Goal: Task Accomplishment & Management: Complete application form

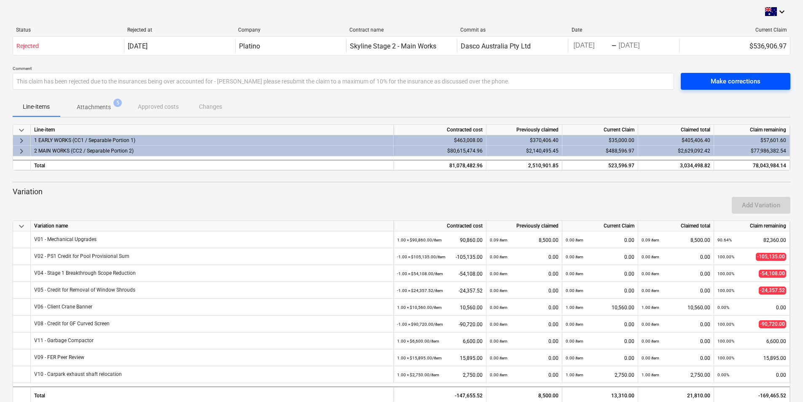
click at [730, 79] on div "Make corrections" at bounding box center [735, 81] width 50 height 11
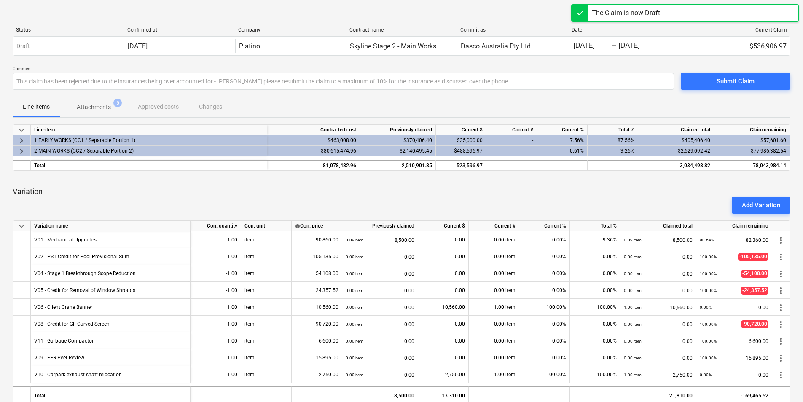
click at [21, 139] on span "keyboard_arrow_right" at bounding box center [21, 141] width 10 height 10
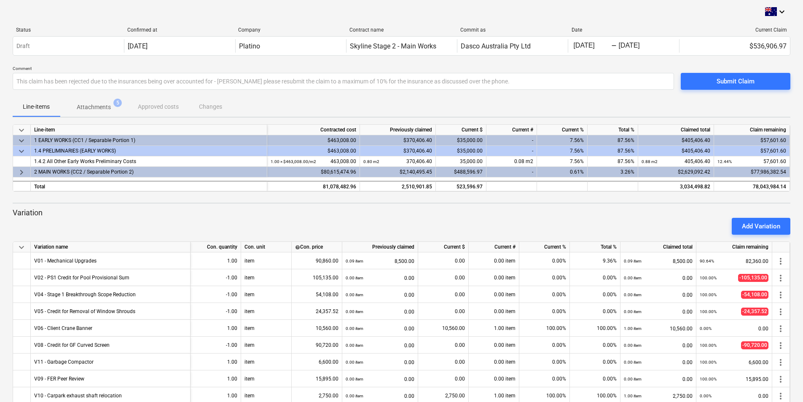
click at [21, 172] on span "keyboard_arrow_right" at bounding box center [21, 172] width 10 height 10
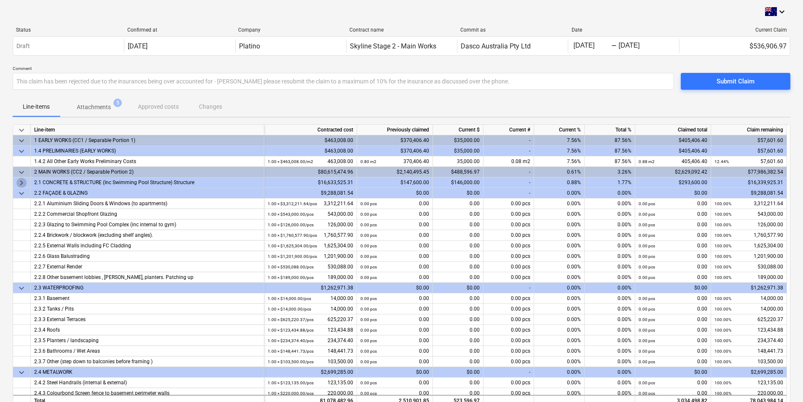
click at [21, 183] on span "keyboard_arrow_right" at bounding box center [21, 183] width 10 height 10
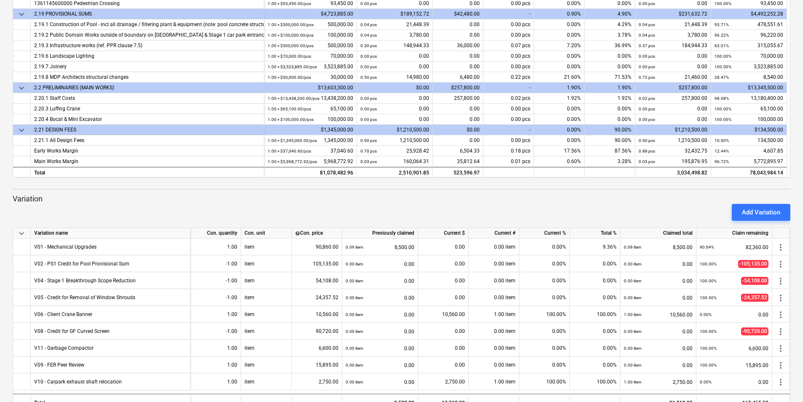
scroll to position [208, 0]
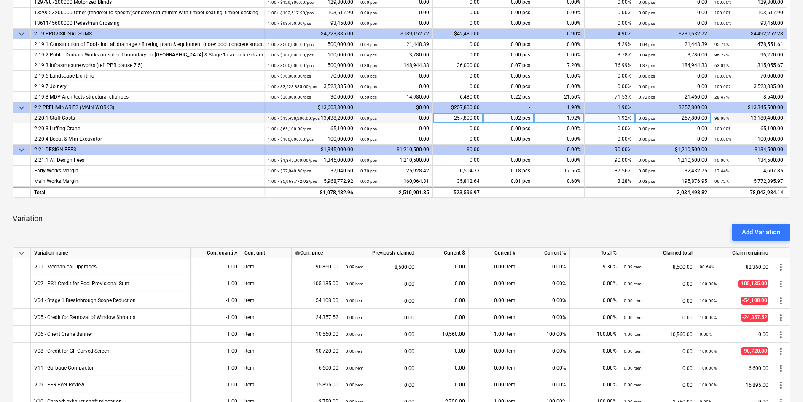
click at [466, 118] on div "257,800.00" at bounding box center [458, 118] width 51 height 11
click at [467, 121] on div "257,800.00" at bounding box center [458, 118] width 51 height 11
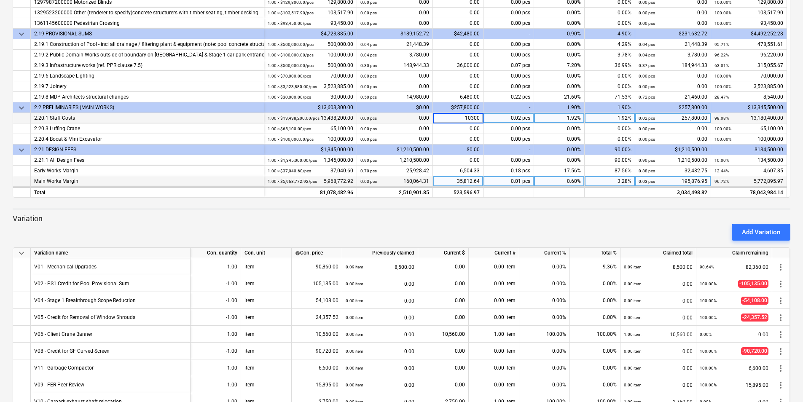
type input "103000"
click at [464, 182] on div "35,812.64" at bounding box center [458, 181] width 51 height 11
type input "0"
click at [581, 180] on div "0.00%" at bounding box center [559, 181] width 51 height 11
click at [574, 179] on div "0.00%" at bounding box center [559, 181] width 51 height 11
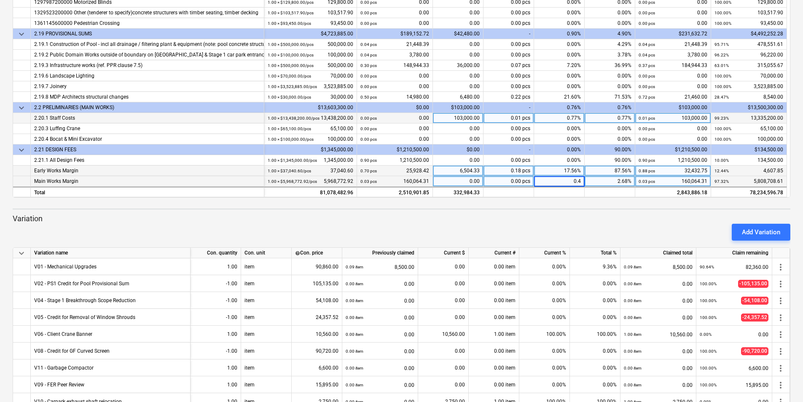
type input "0.41"
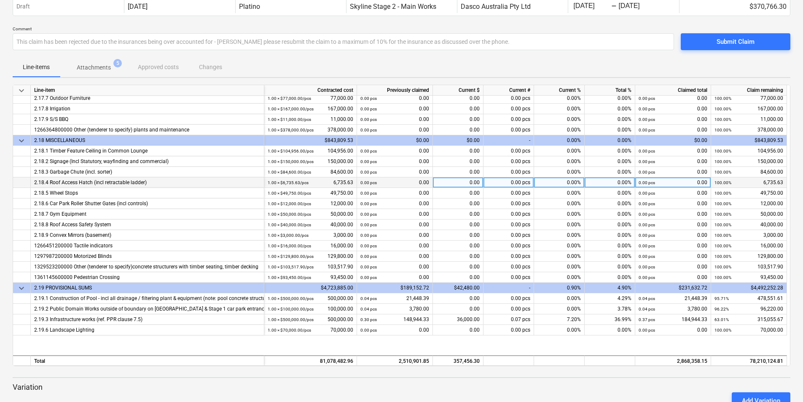
scroll to position [1405, 0]
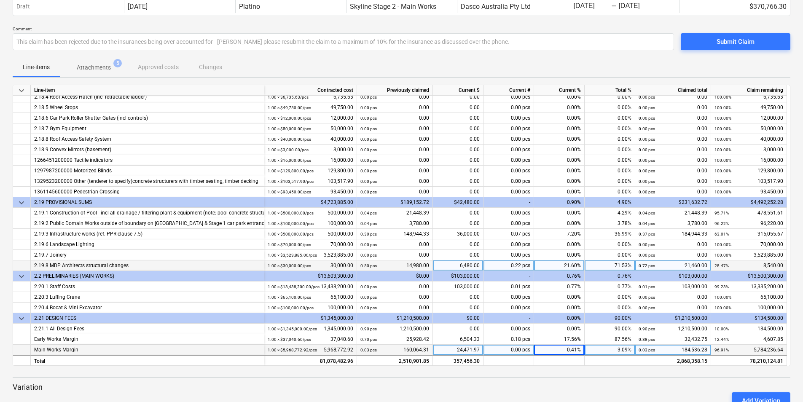
click at [467, 266] on div "6,480.00" at bounding box center [458, 265] width 51 height 11
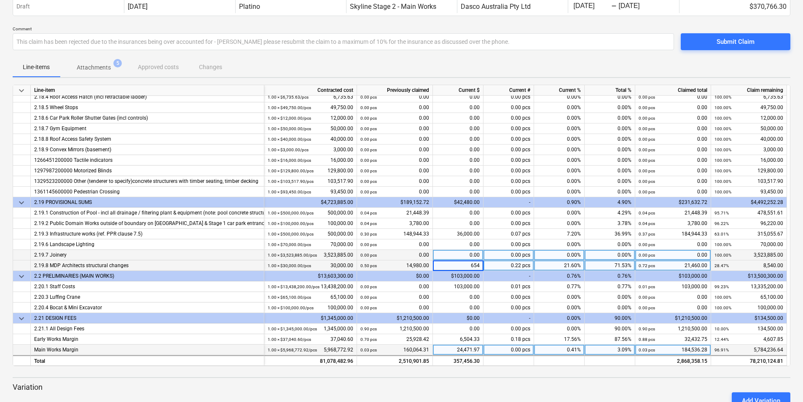
type input "6540"
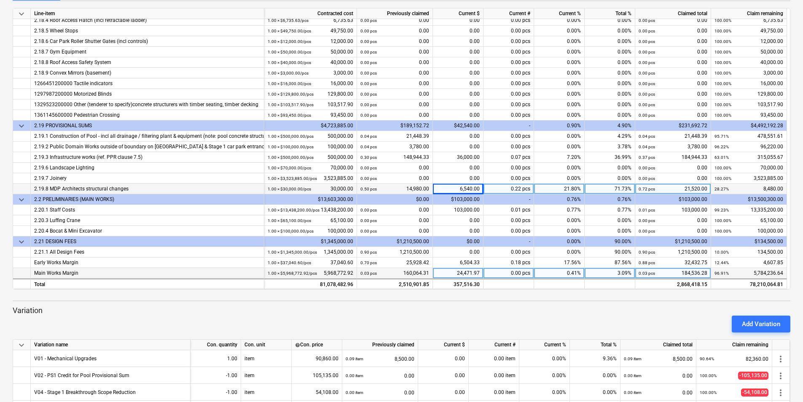
scroll to position [124, 0]
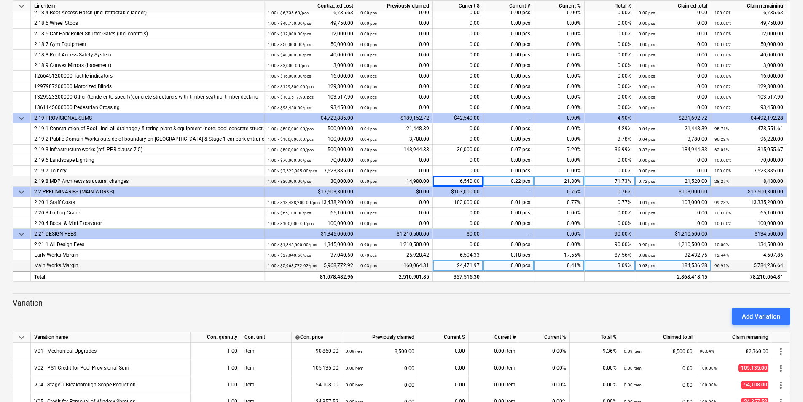
click at [466, 268] on div "24,471.97" at bounding box center [458, 265] width 51 height 11
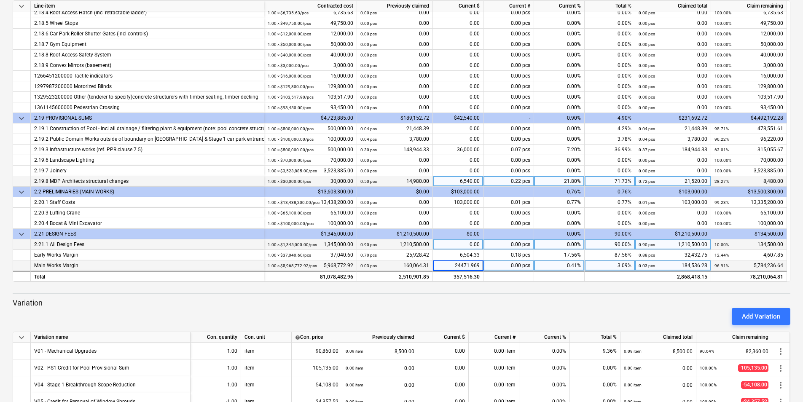
type input "0"
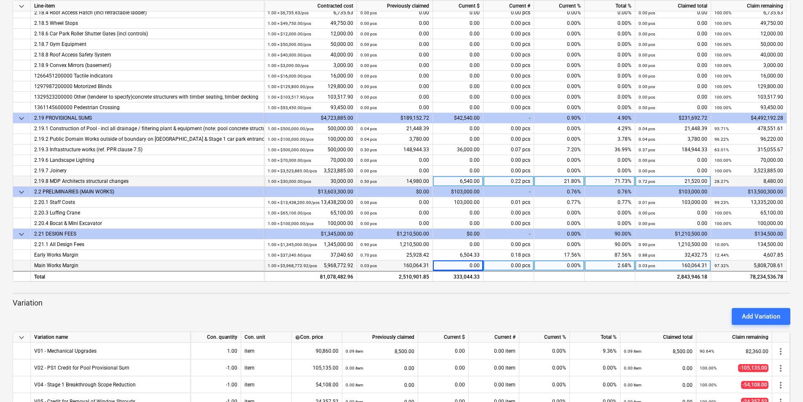
click at [563, 267] on div "0.00%" at bounding box center [559, 265] width 51 height 11
type input "0.411"
click at [562, 266] on div "0.41%" at bounding box center [559, 265] width 51 height 11
click at [495, 305] on div "Add Variation" at bounding box center [401, 317] width 784 height 24
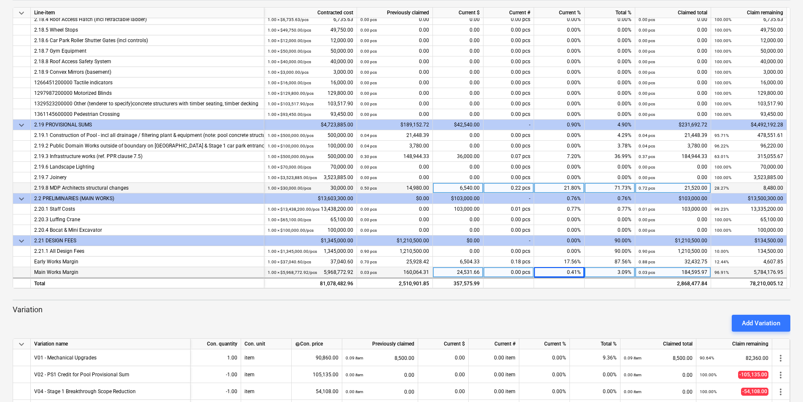
scroll to position [0, 0]
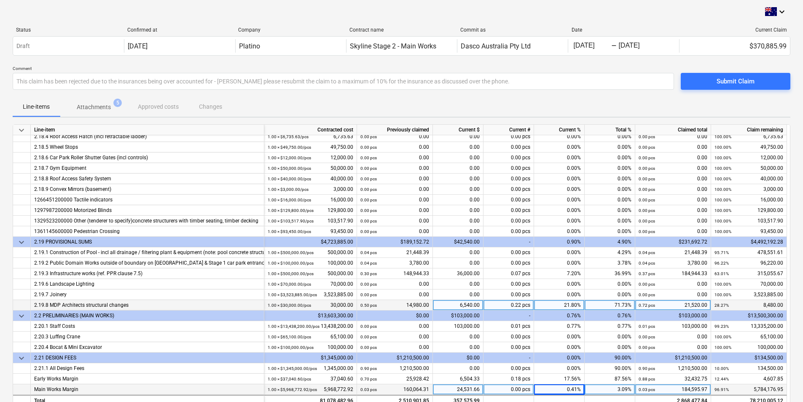
click at [93, 104] on p "Attachments" at bounding box center [94, 107] width 34 height 9
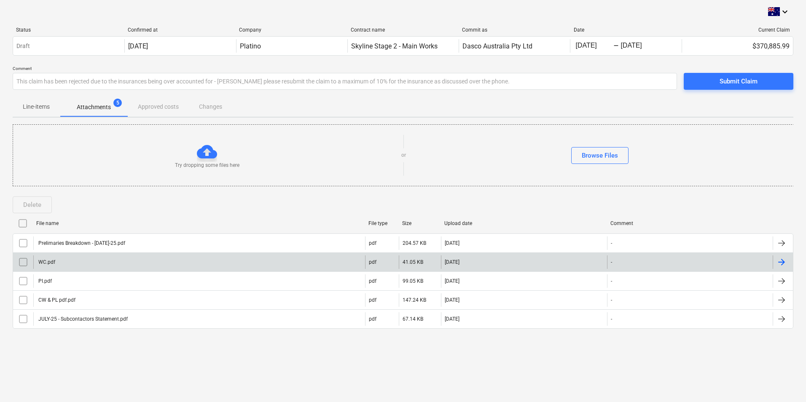
click at [21, 262] on input "checkbox" at bounding box center [22, 261] width 13 height 13
click at [21, 224] on input "checkbox" at bounding box center [22, 223] width 13 height 13
click at [28, 203] on div "Delete" at bounding box center [32, 204] width 18 height 11
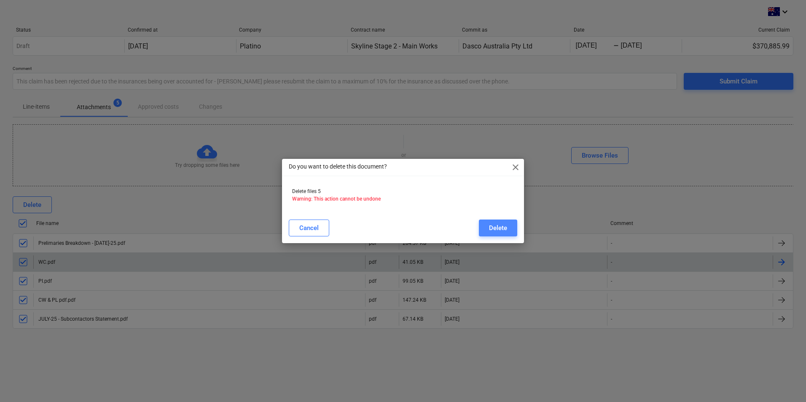
click at [491, 226] on div "Delete" at bounding box center [498, 227] width 18 height 11
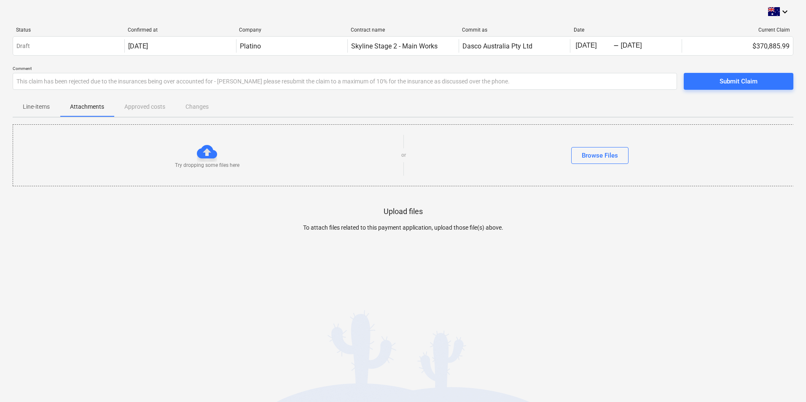
click at [29, 109] on p "Line-items" at bounding box center [36, 106] width 27 height 9
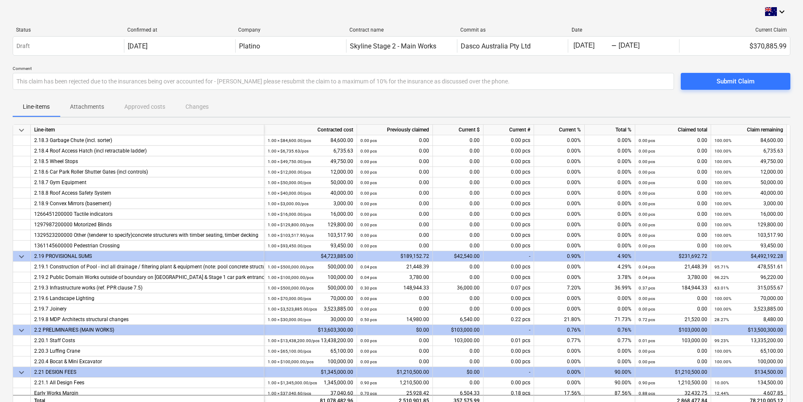
scroll to position [1405, 0]
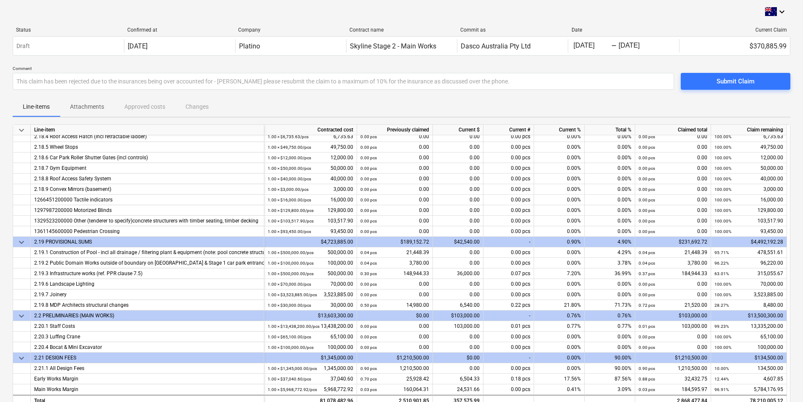
click at [98, 109] on p "Attachments" at bounding box center [87, 106] width 34 height 9
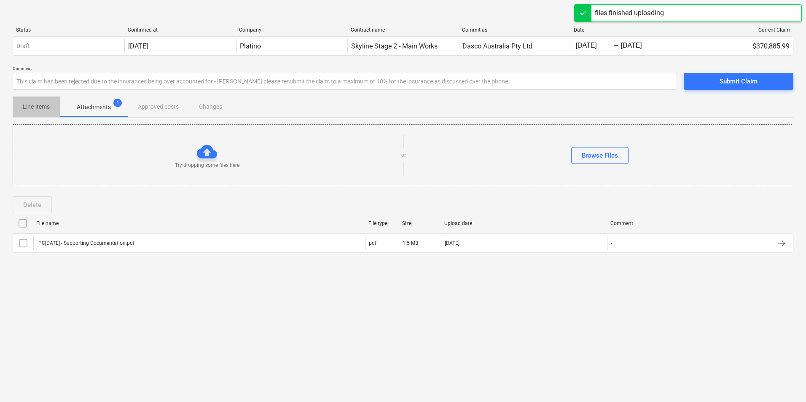
click at [33, 108] on p "Line-items" at bounding box center [36, 106] width 27 height 9
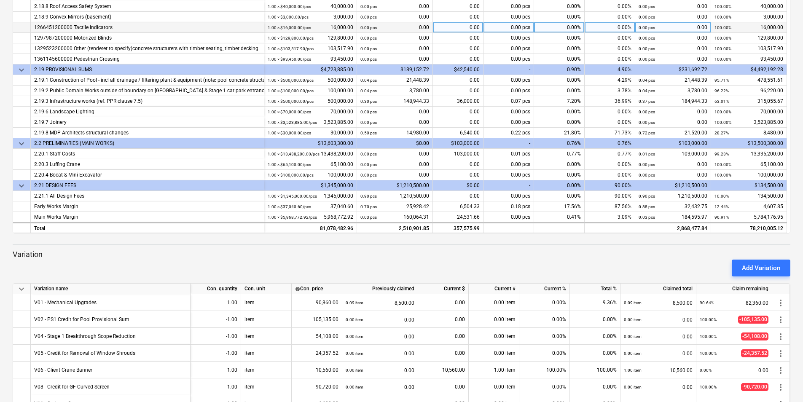
scroll to position [250, 0]
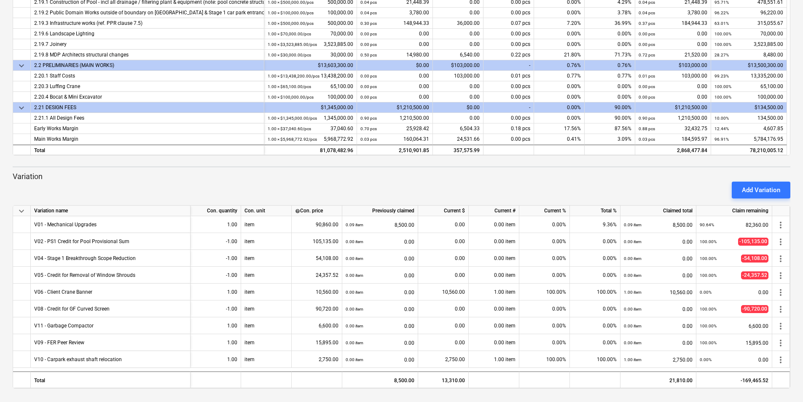
click at [331, 193] on div "Add Variation" at bounding box center [401, 190] width 784 height 24
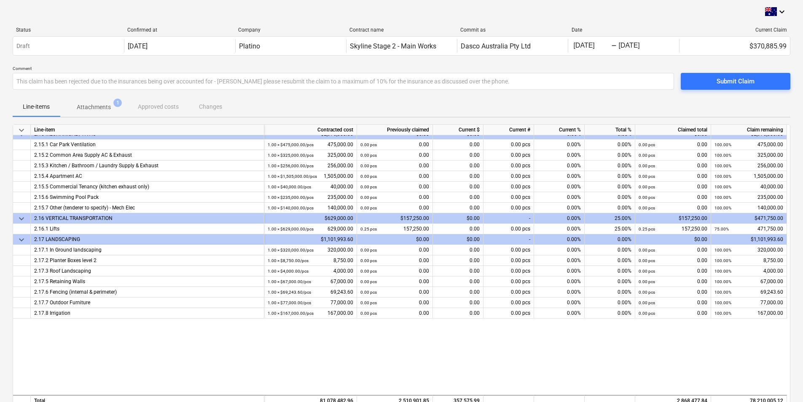
scroll to position [1026, 0]
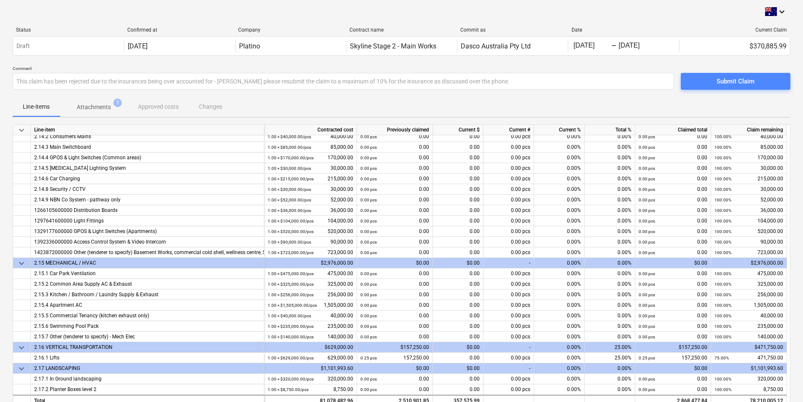
click at [749, 81] on div "Submit Claim" at bounding box center [735, 81] width 38 height 11
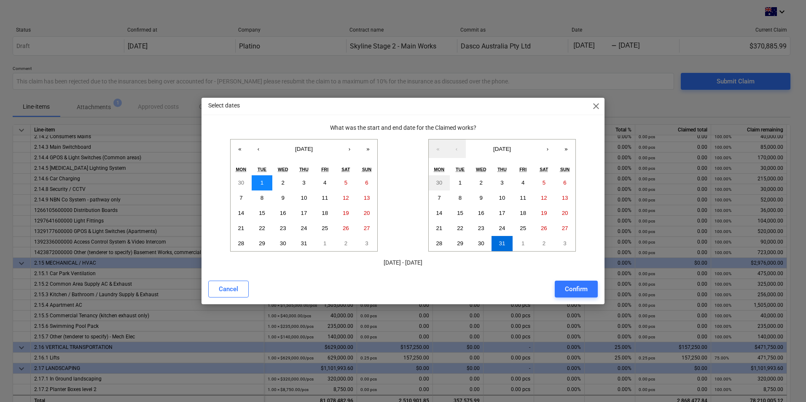
click at [263, 181] on abbr "1" at bounding box center [261, 183] width 3 height 6
click at [501, 243] on abbr "31" at bounding box center [502, 243] width 6 height 6
click at [578, 291] on div "Confirm" at bounding box center [576, 289] width 23 height 11
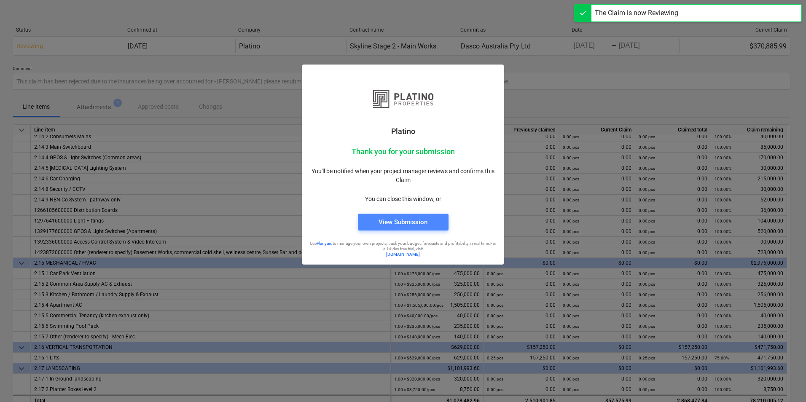
click at [397, 221] on div "View Submission" at bounding box center [402, 222] width 49 height 11
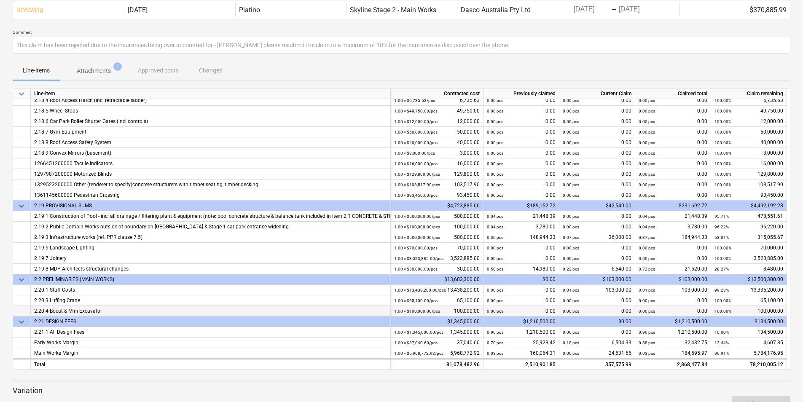
scroll to position [84, 0]
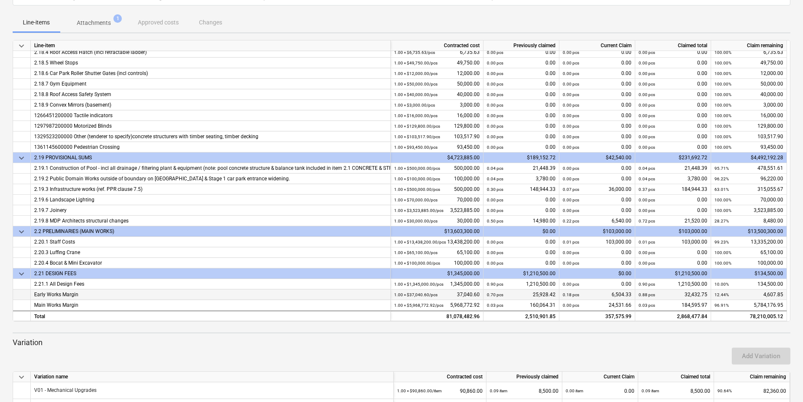
click at [516, 292] on div "0.70 pcs 25,928.42" at bounding box center [521, 294] width 69 height 11
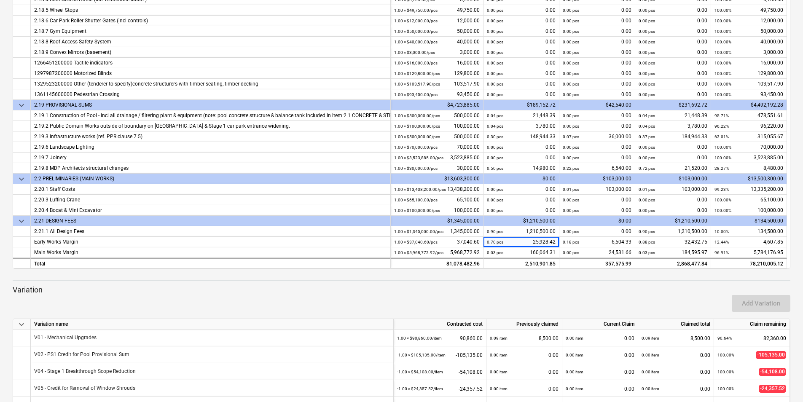
scroll to position [250, 0]
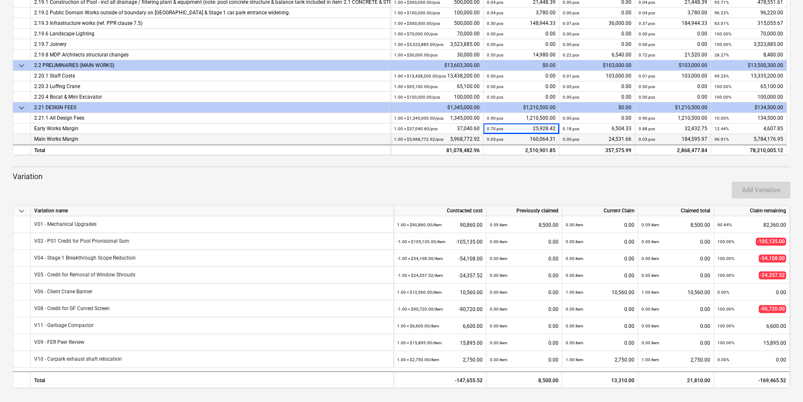
click at [533, 139] on div "0.03 pcs 160,064.31" at bounding box center [521, 139] width 69 height 11
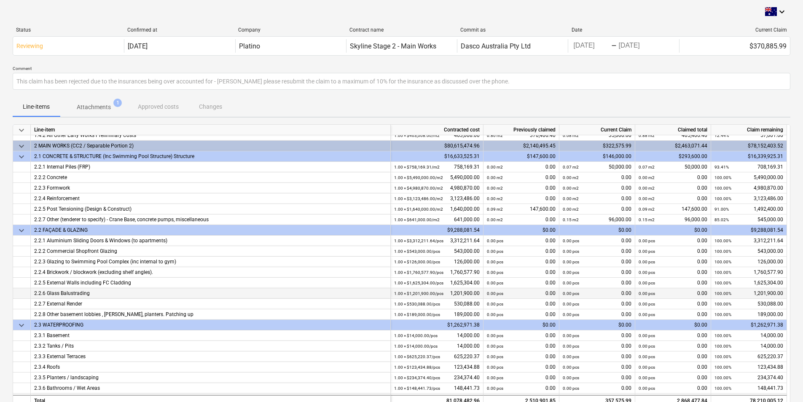
scroll to position [0, 0]
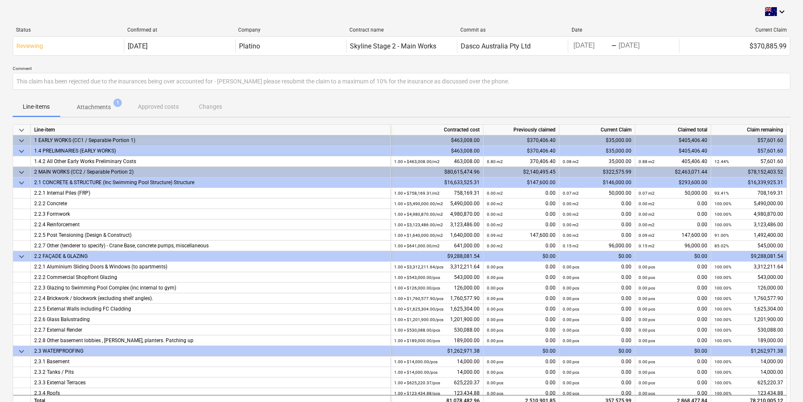
click at [24, 171] on span "keyboard_arrow_down" at bounding box center [21, 172] width 10 height 10
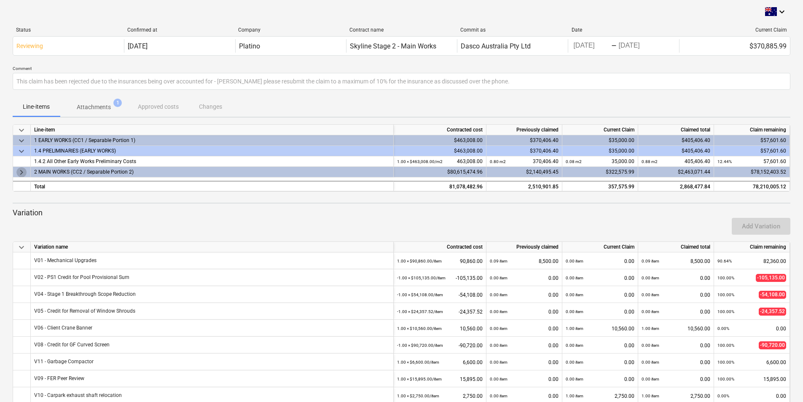
click at [23, 171] on span "keyboard_arrow_right" at bounding box center [21, 172] width 10 height 10
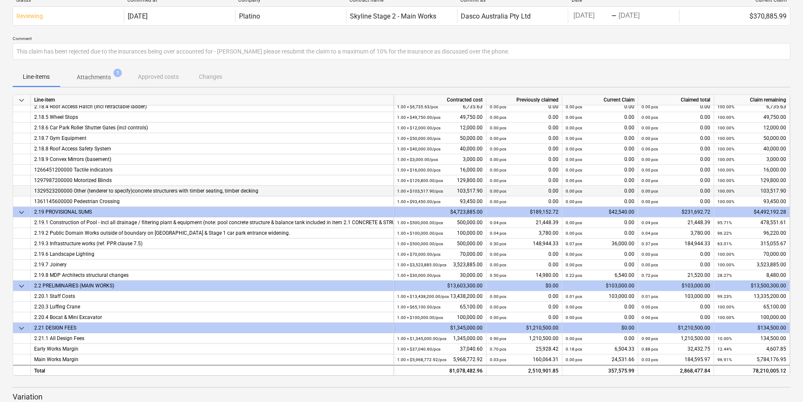
scroll to position [84, 0]
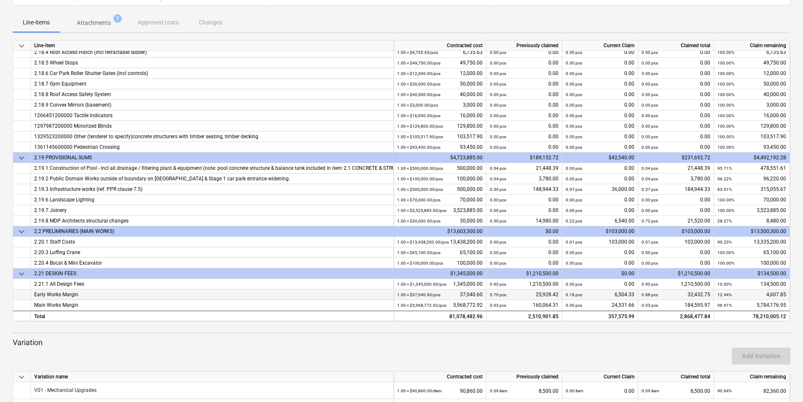
click at [698, 292] on div "0.88 pcs 32,432.75" at bounding box center [675, 294] width 69 height 11
click at [619, 291] on div "0.18 pcs 6,504.33" at bounding box center [599, 294] width 69 height 11
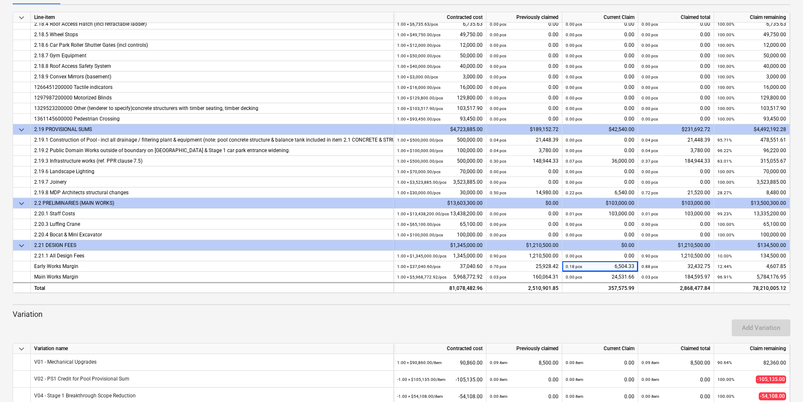
scroll to position [0, 0]
